Goal: Task Accomplishment & Management: Complete application form

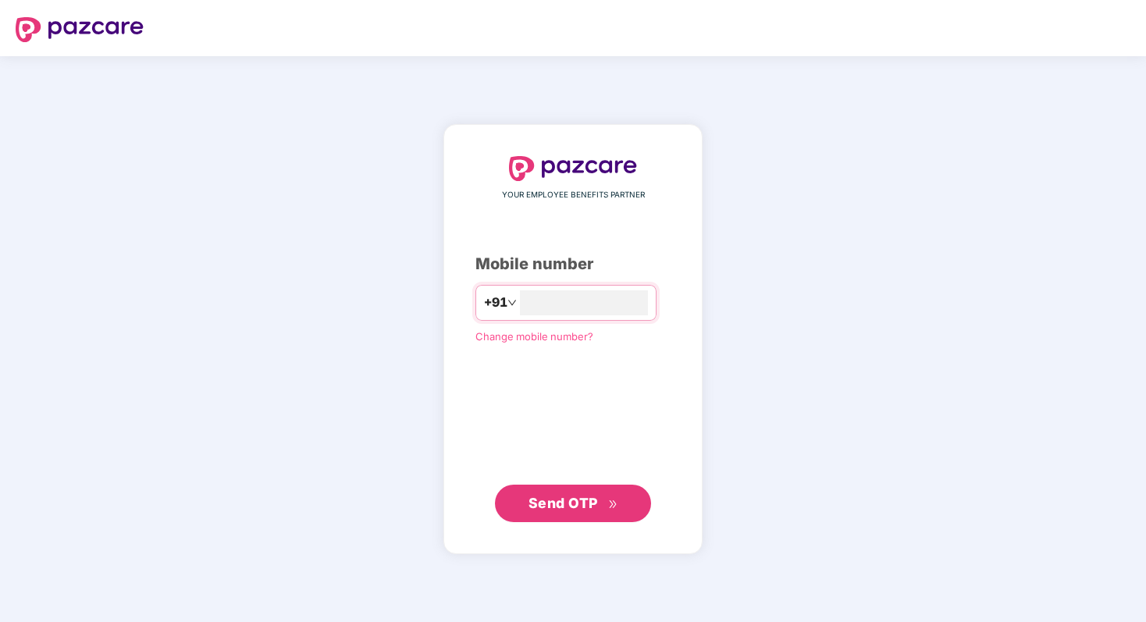
type input "**********"
click at [572, 503] on span "Send OTP" at bounding box center [562, 503] width 69 height 16
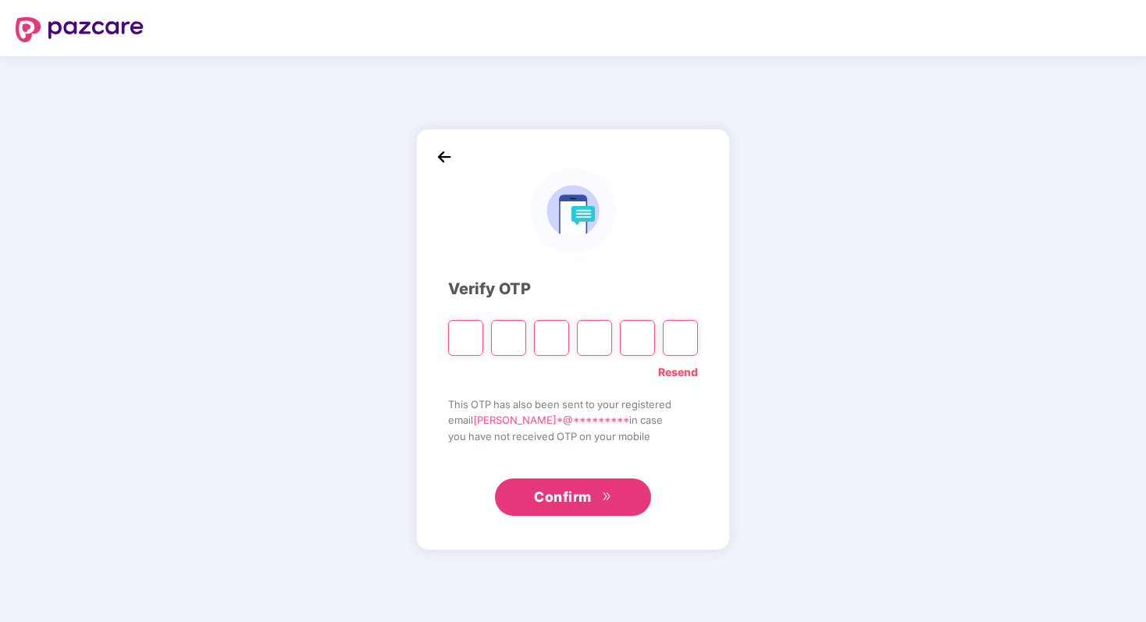
type input "*"
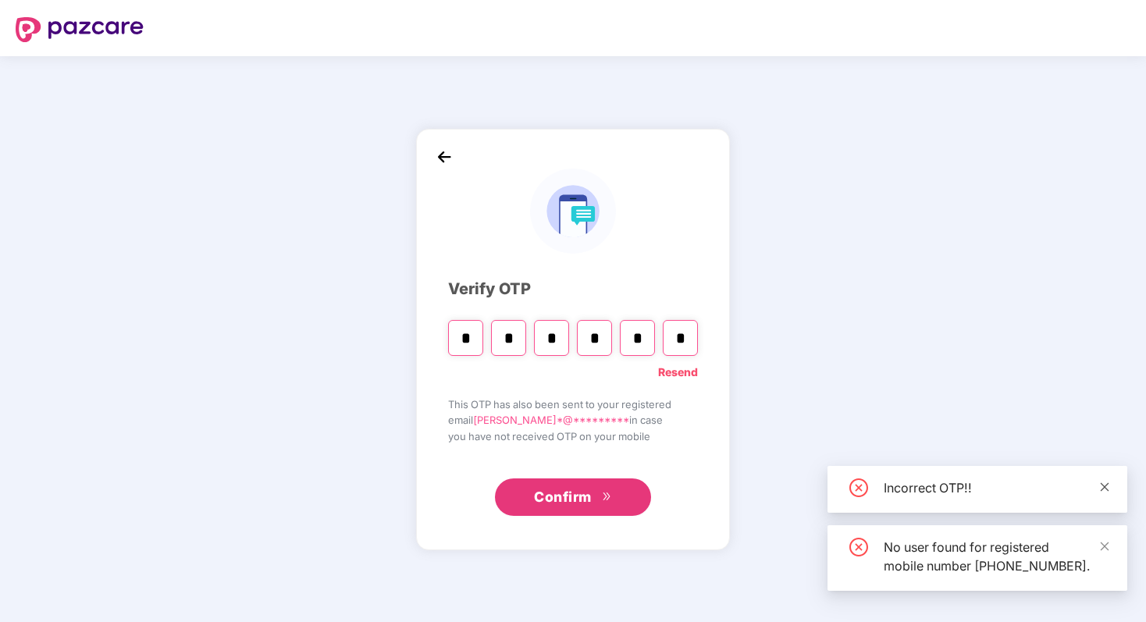
type input "*"
click at [1104, 482] on icon "close" at bounding box center [1104, 487] width 11 height 11
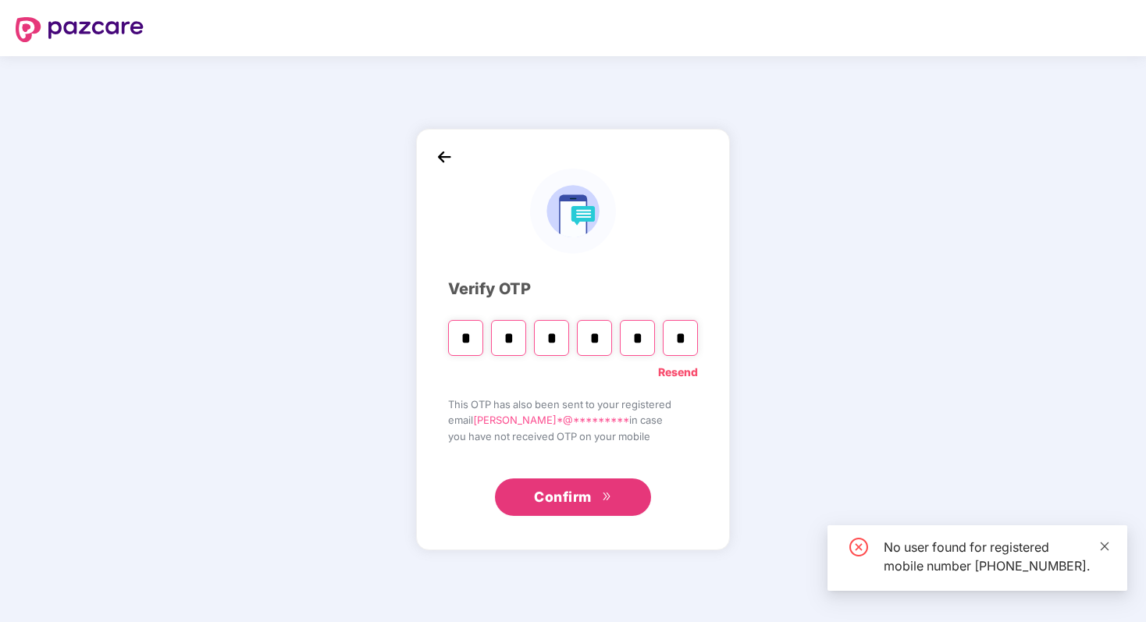
click at [1105, 542] on icon "close" at bounding box center [1105, 546] width 9 height 9
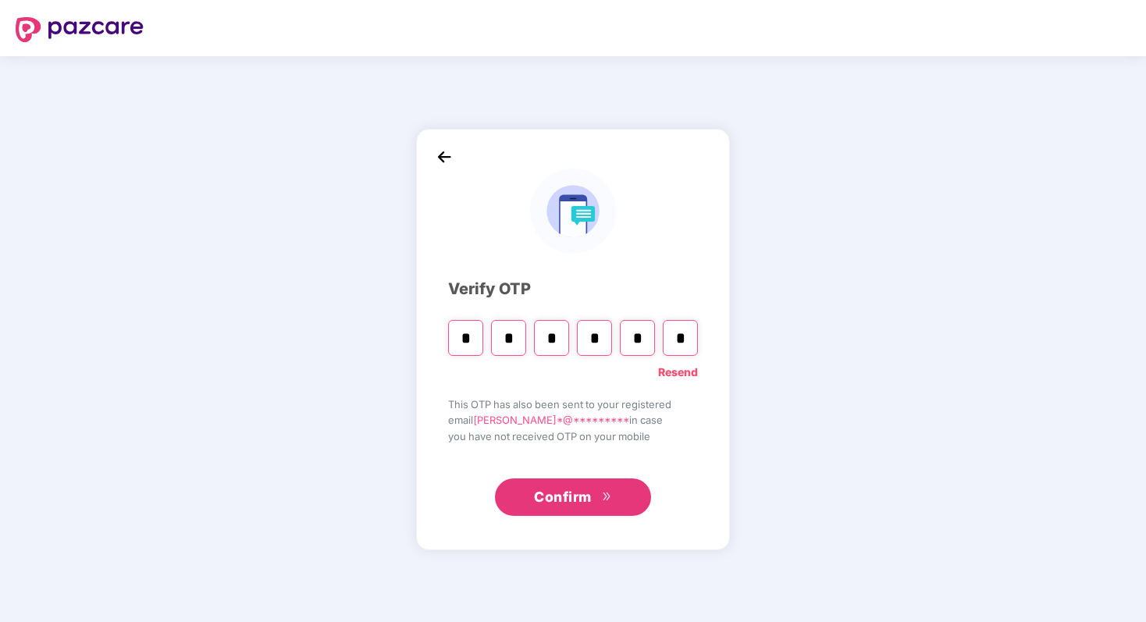
click at [471, 342] on input "*" at bounding box center [465, 338] width 35 height 36
type input "*"
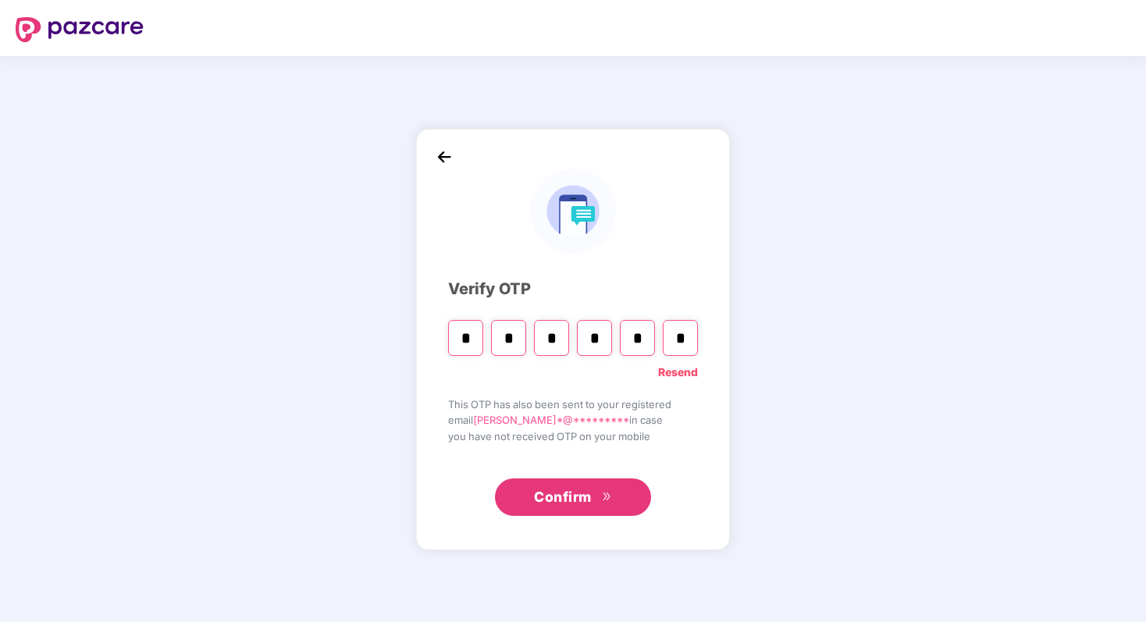
type input "*"
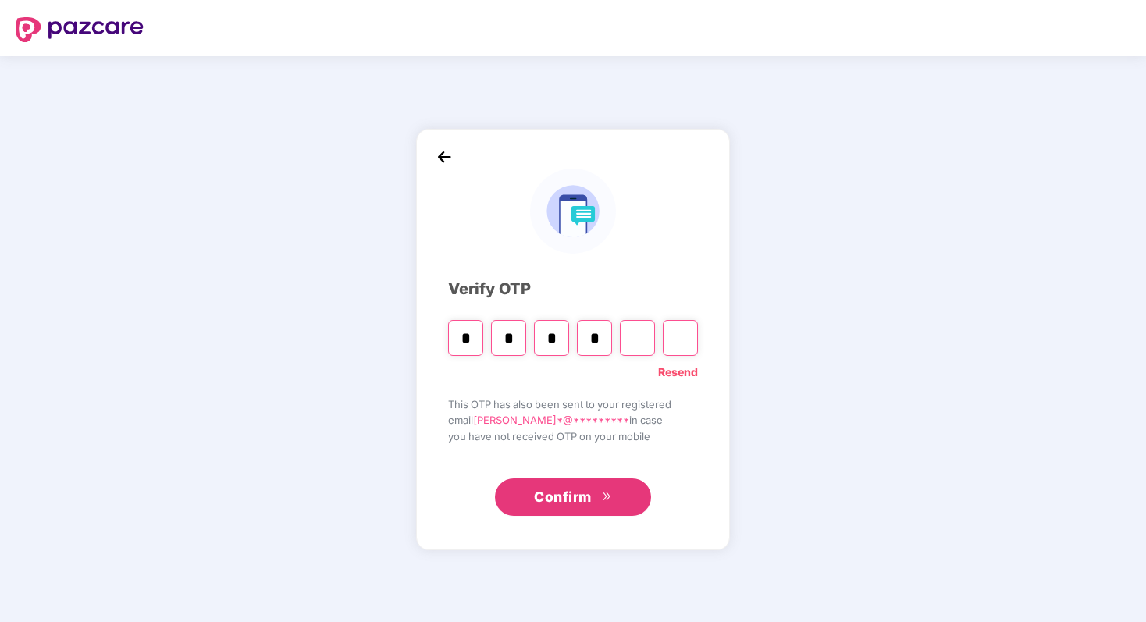
type input "*"
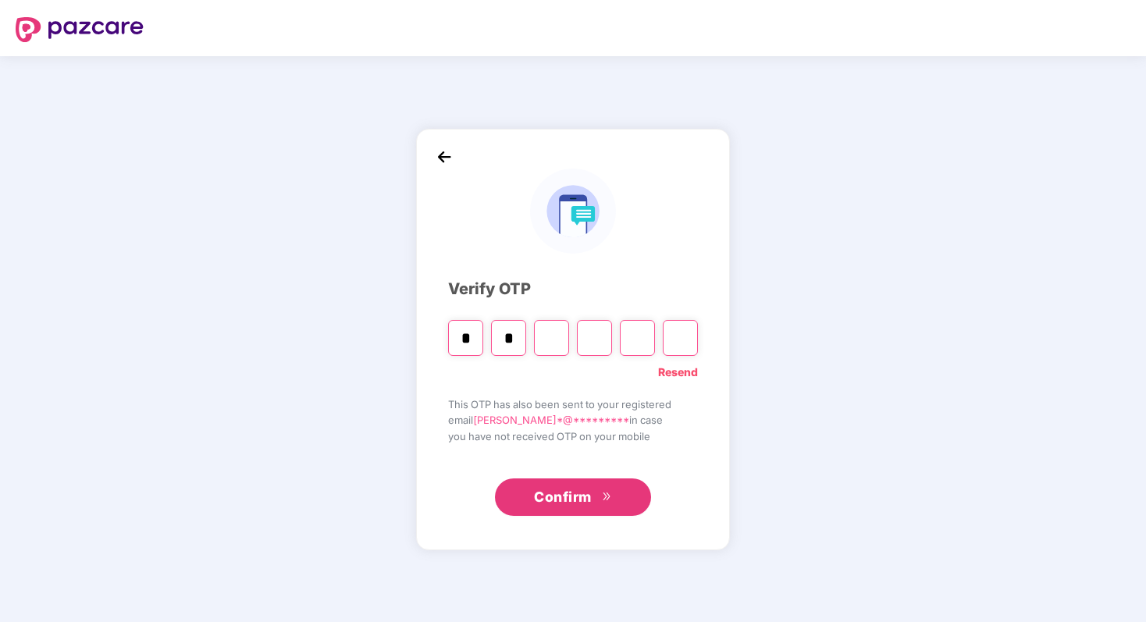
type input "*"
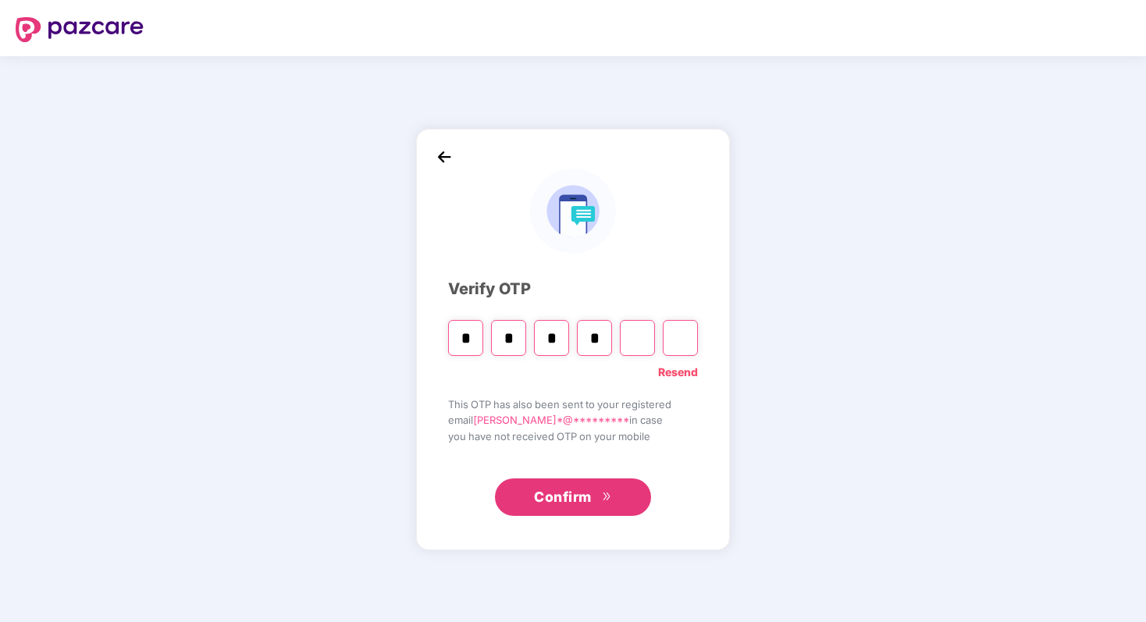
type input "*"
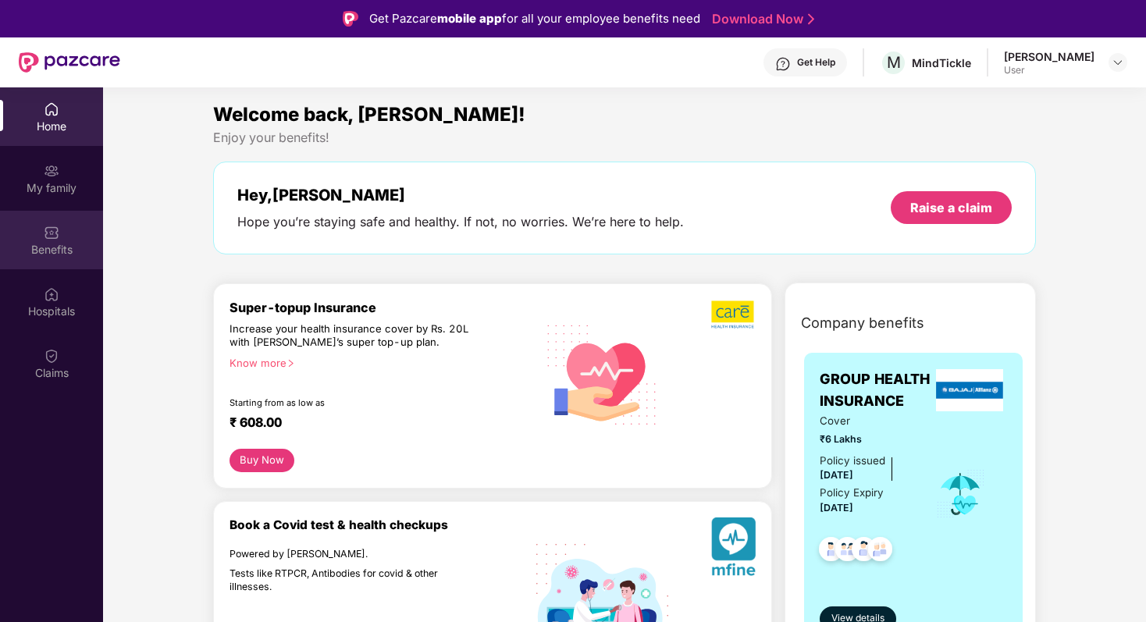
click at [55, 242] on div "Benefits" at bounding box center [51, 250] width 103 height 16
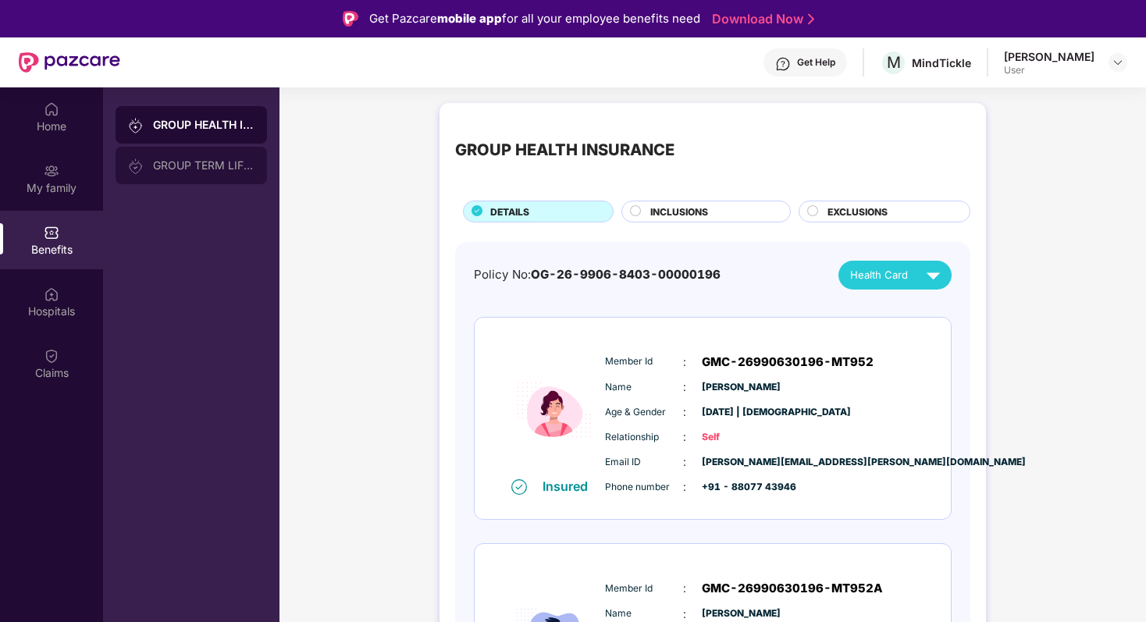
click at [197, 168] on div "GROUP TERM LIFE INSURANCE" at bounding box center [203, 165] width 101 height 12
